Goal: Task Accomplishment & Management: Use online tool/utility

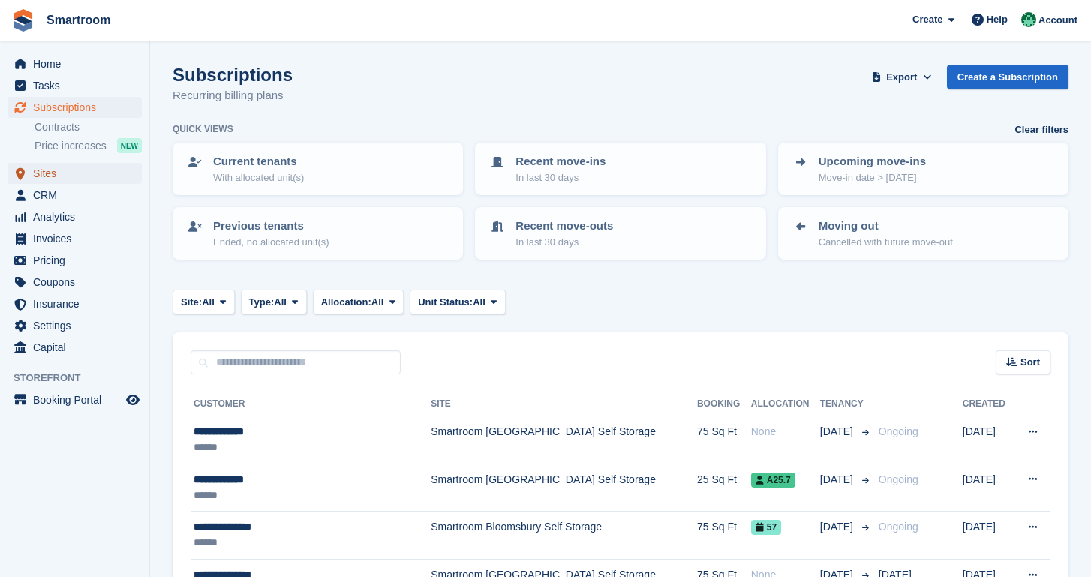
click at [60, 172] on span "Sites" at bounding box center [78, 173] width 90 height 21
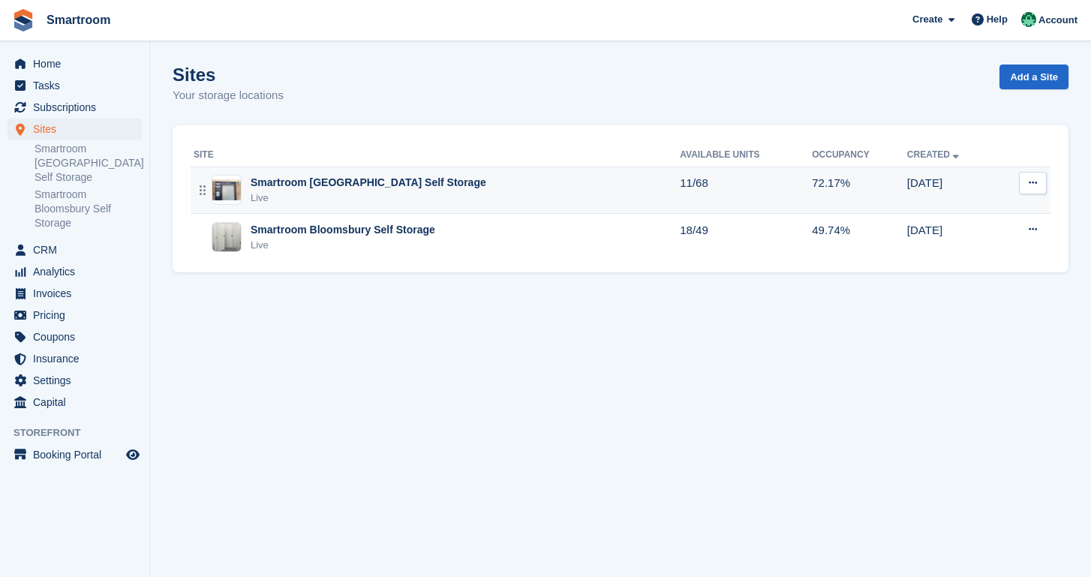
click at [530, 173] on td "Smartroom Stoke Newington Self Storage Live" at bounding box center [435, 190] width 489 height 47
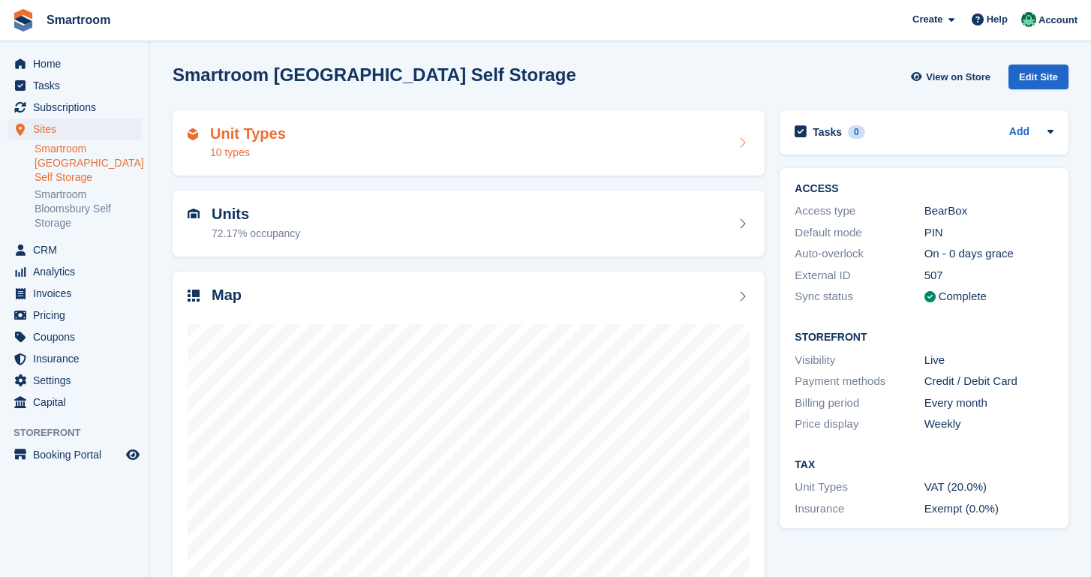
click at [374, 158] on div "Unit Types 10 types" at bounding box center [469, 143] width 562 height 36
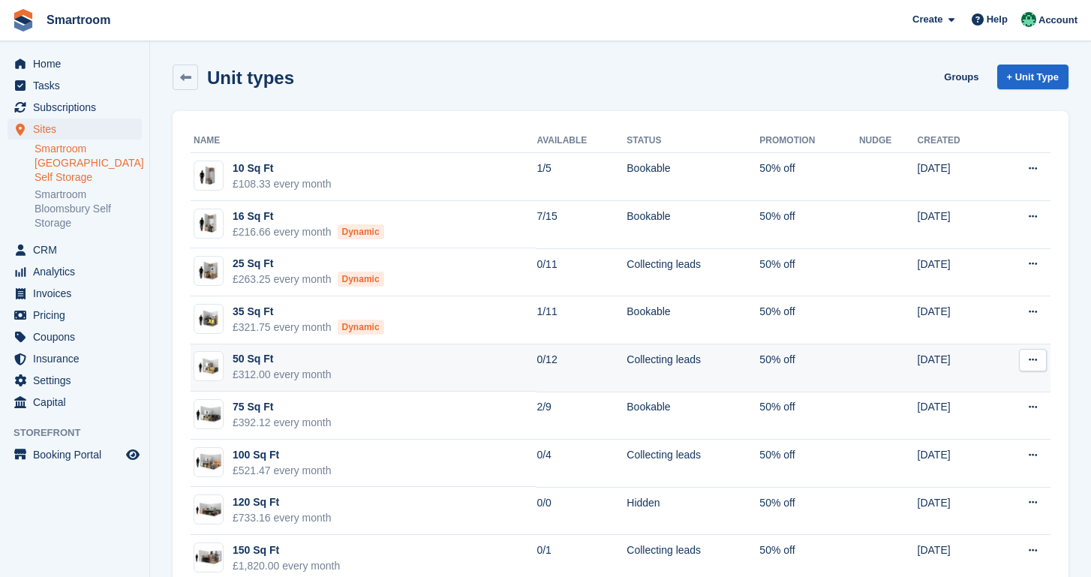
scroll to position [87, 0]
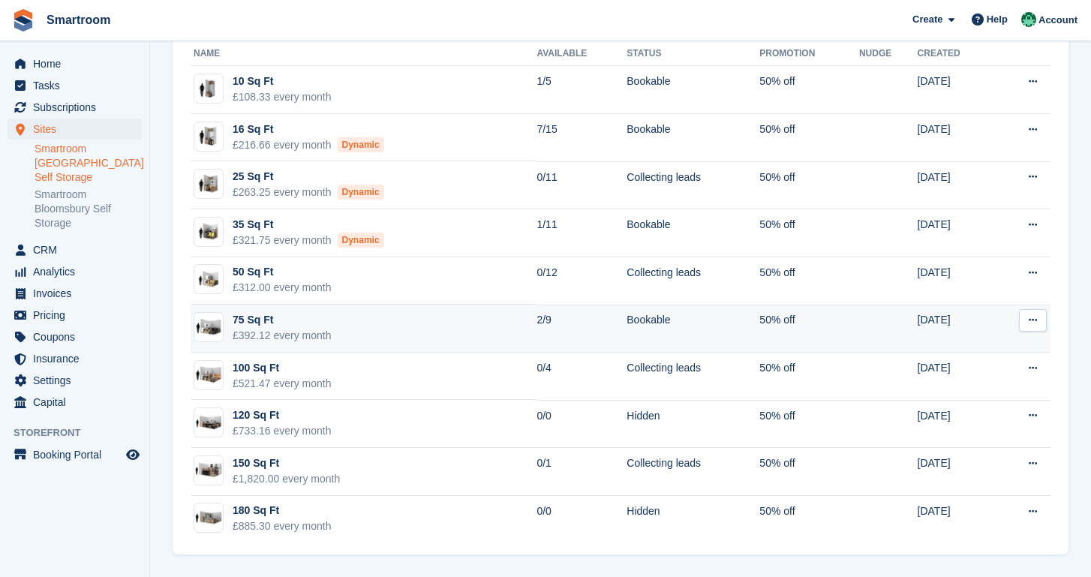
click at [412, 326] on td "75 Sq Ft £392.12 every month" at bounding box center [364, 329] width 346 height 48
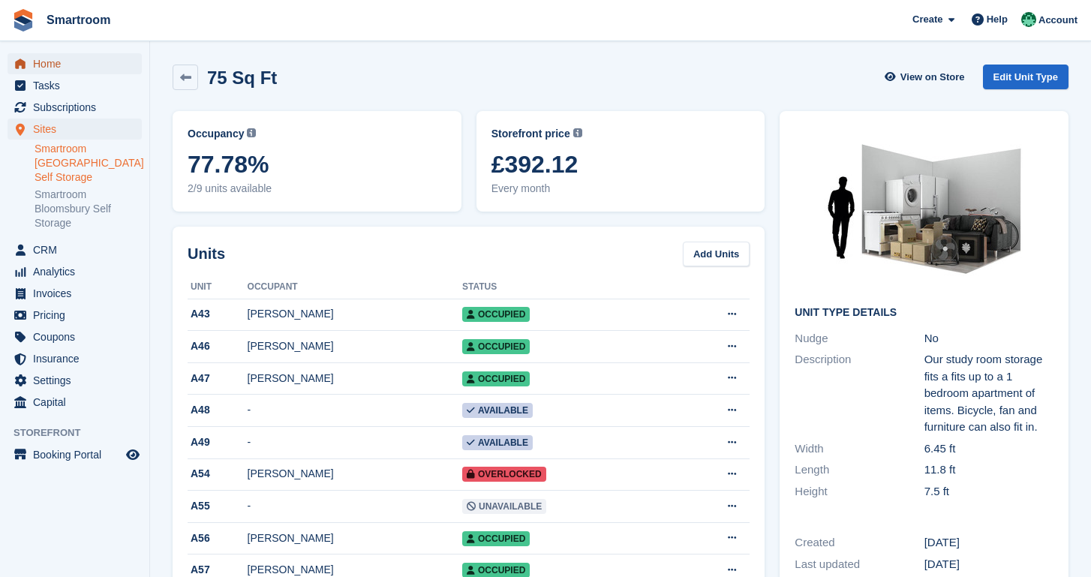
click at [68, 61] on span "Home" at bounding box center [78, 63] width 90 height 21
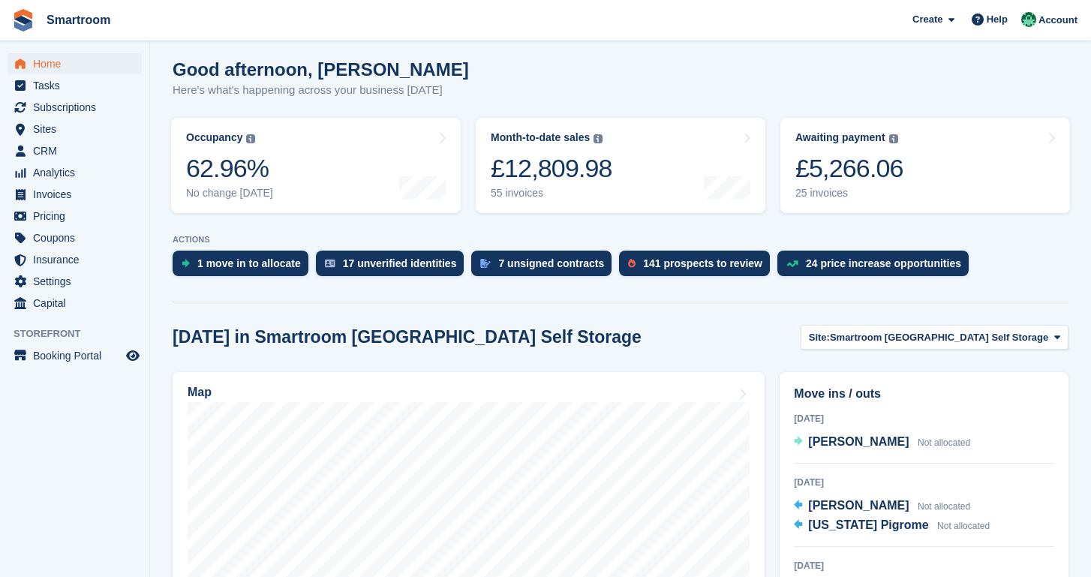
scroll to position [123, 0]
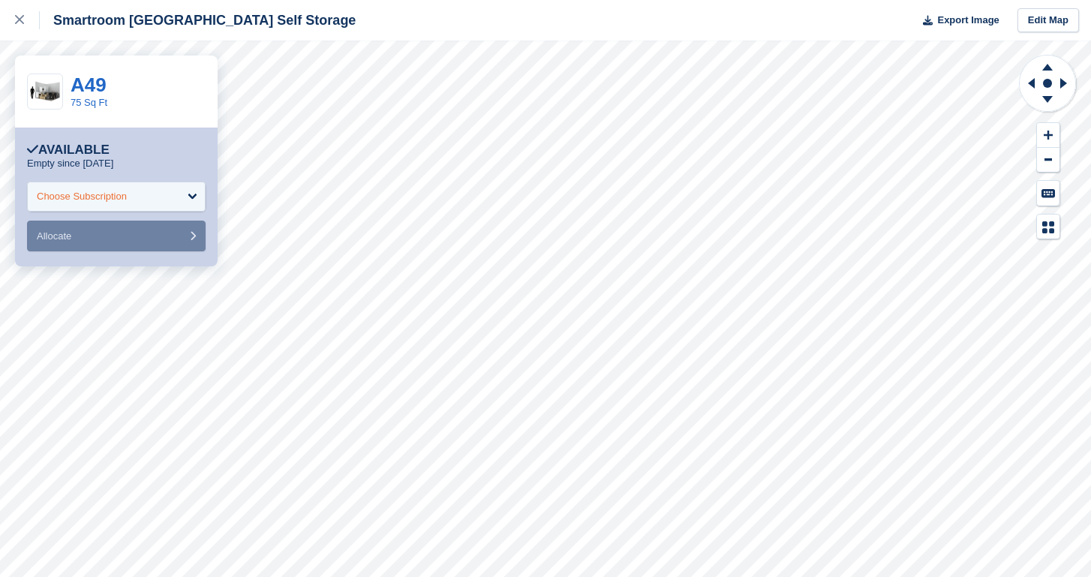
click at [147, 204] on div "Choose Subscription" at bounding box center [116, 197] width 179 height 30
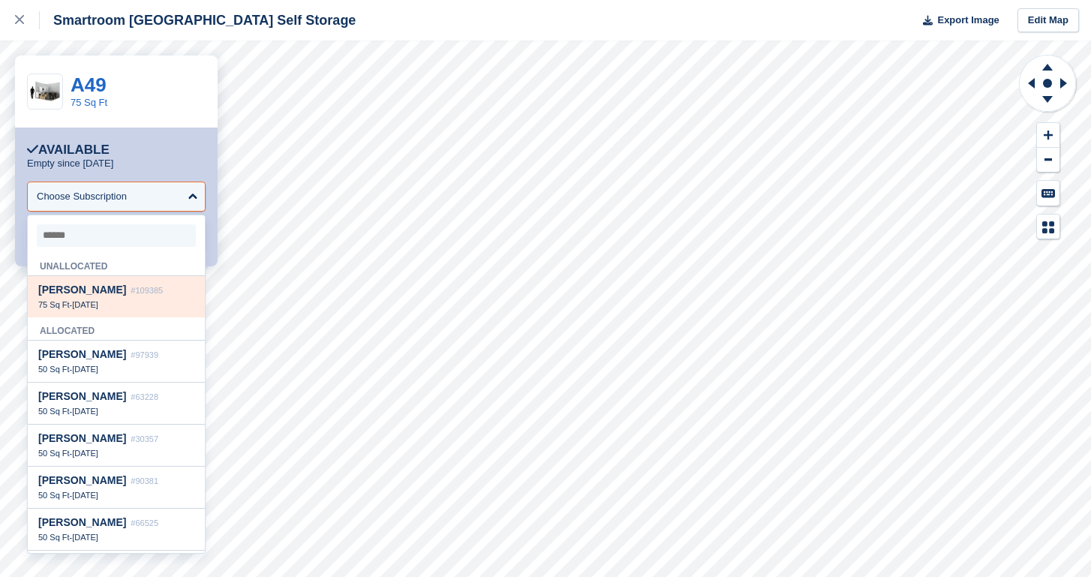
click at [98, 308] on span "[DATE]" at bounding box center [85, 304] width 26 height 9
select select "******"
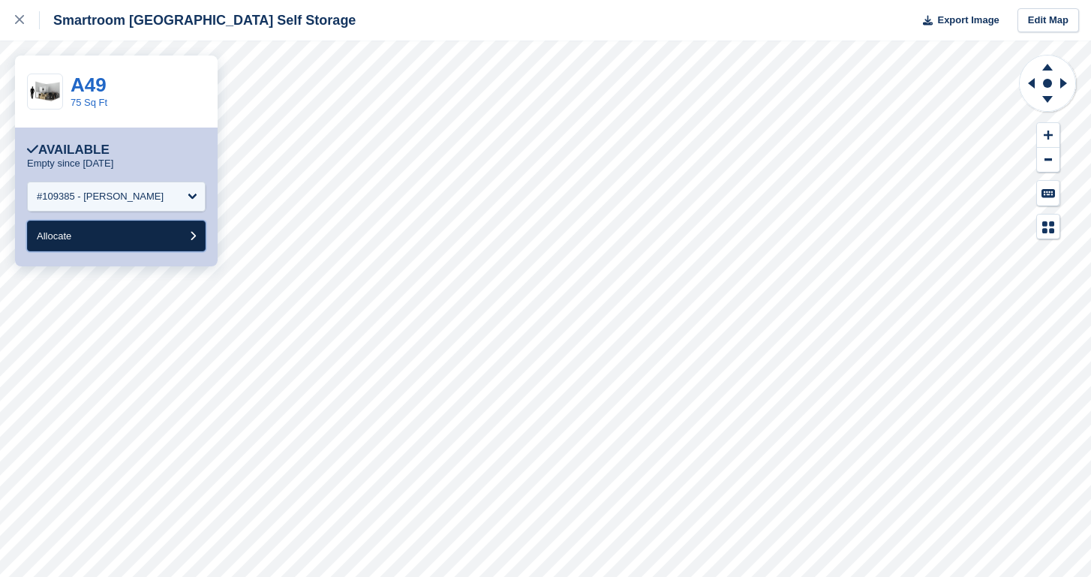
click at [143, 239] on button "Allocate" at bounding box center [116, 236] width 179 height 31
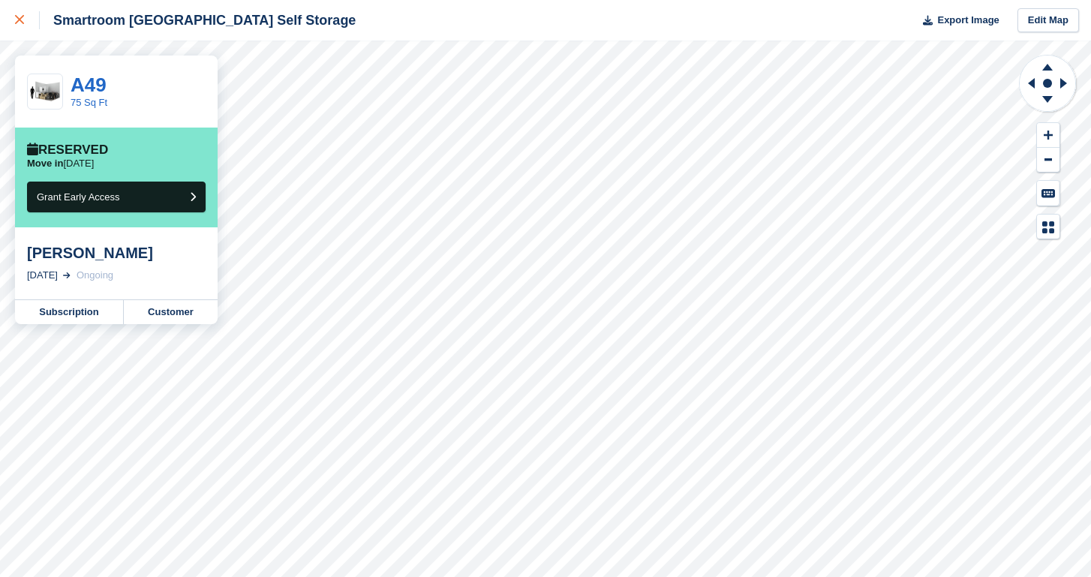
click at [10, 1] on link at bounding box center [20, 20] width 40 height 41
